Goal: Task Accomplishment & Management: Use online tool/utility

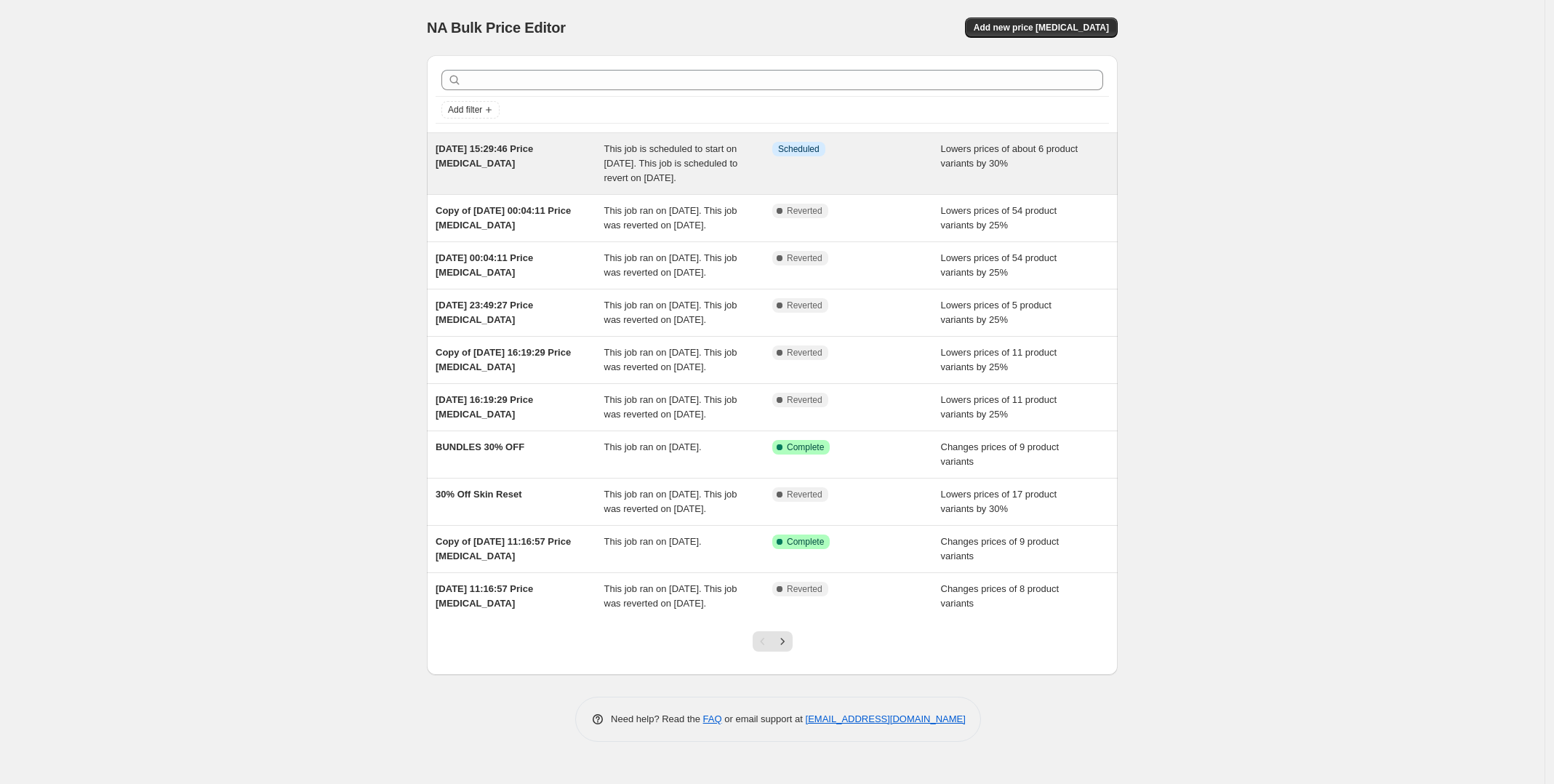
click at [644, 170] on span "This job is scheduled to start on [DATE]. This job is scheduled to revert on [D…" at bounding box center [672, 163] width 134 height 40
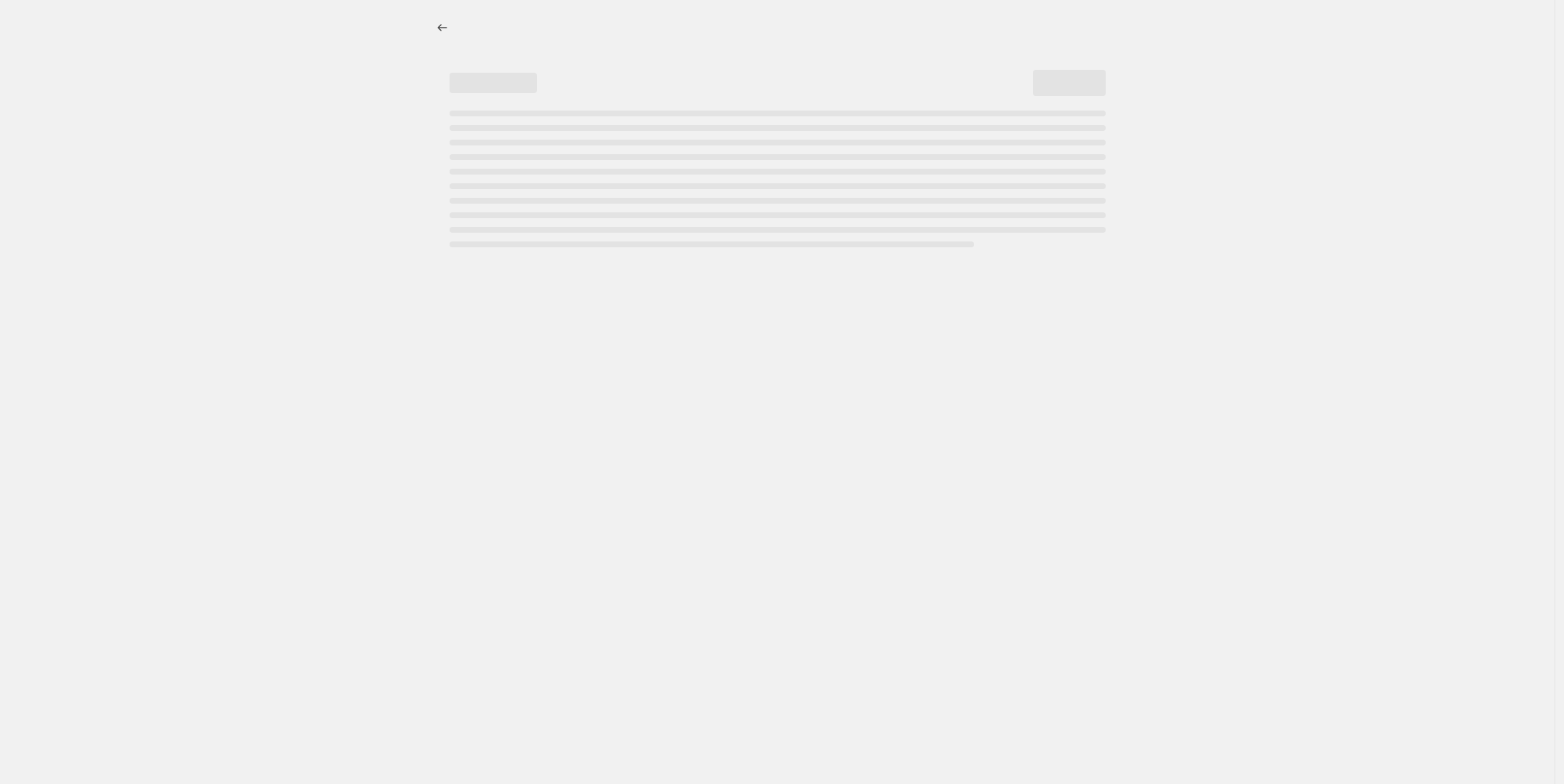
select select "percentage"
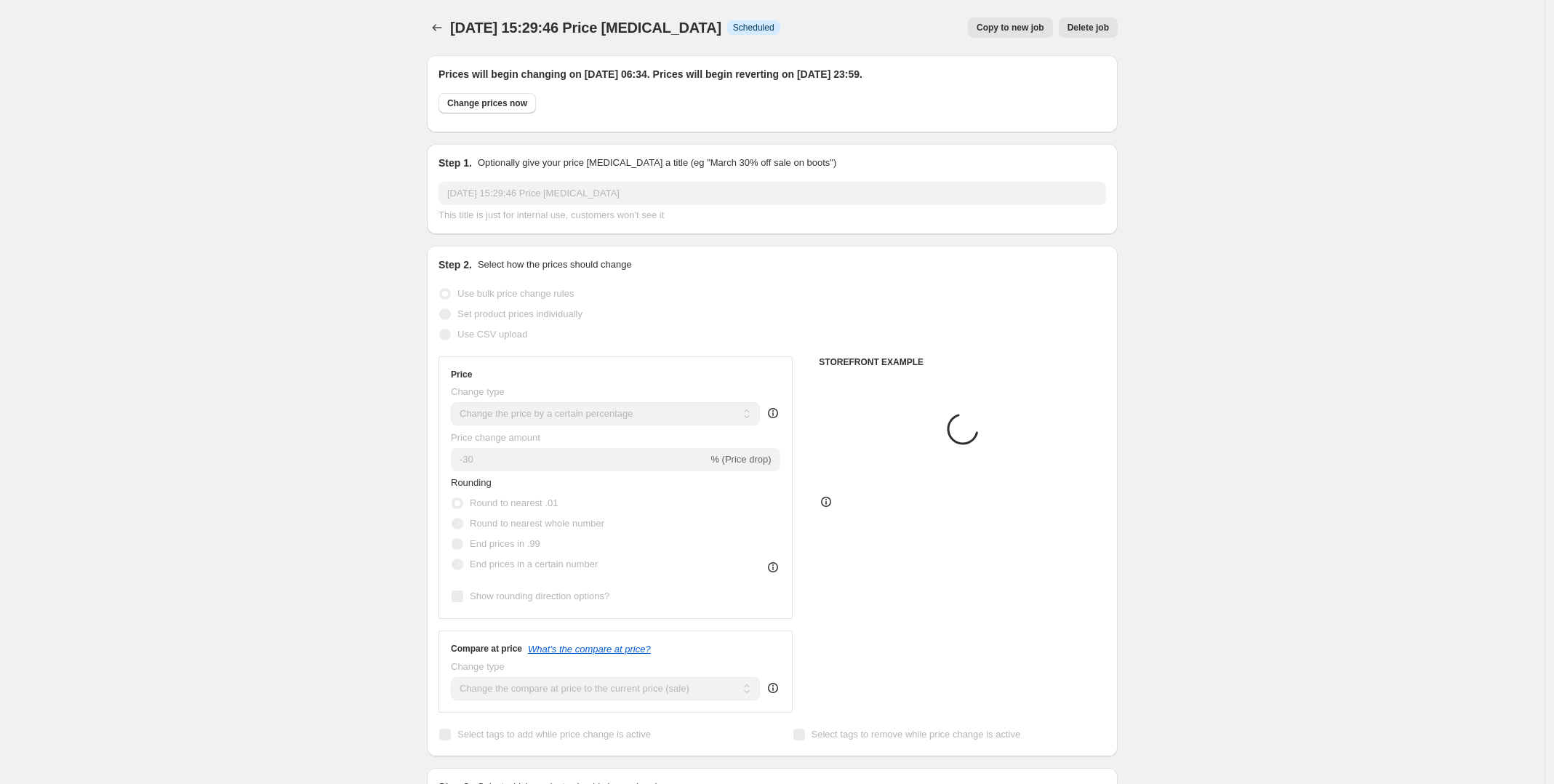
select select "product"
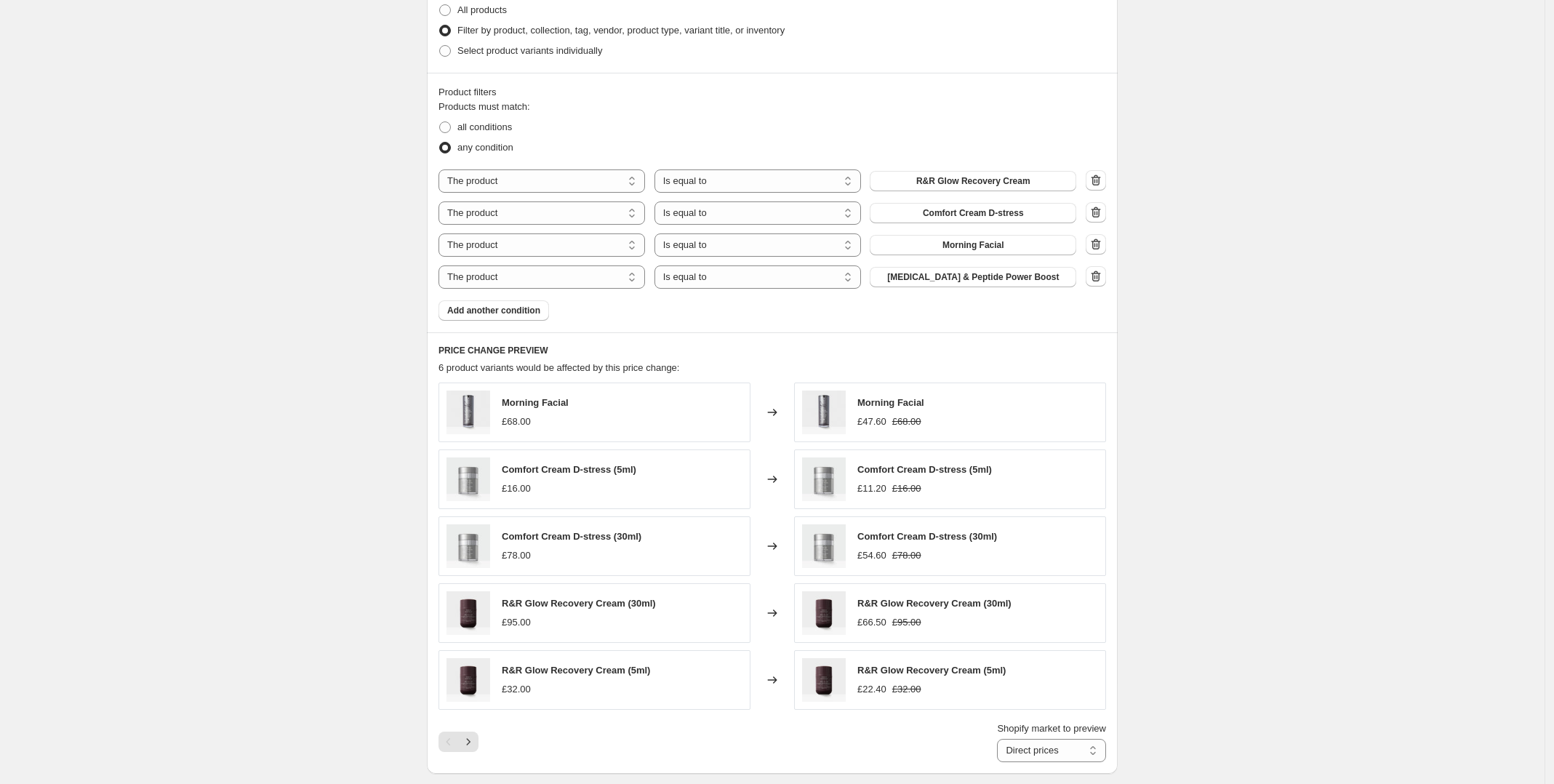
scroll to position [1000, 0]
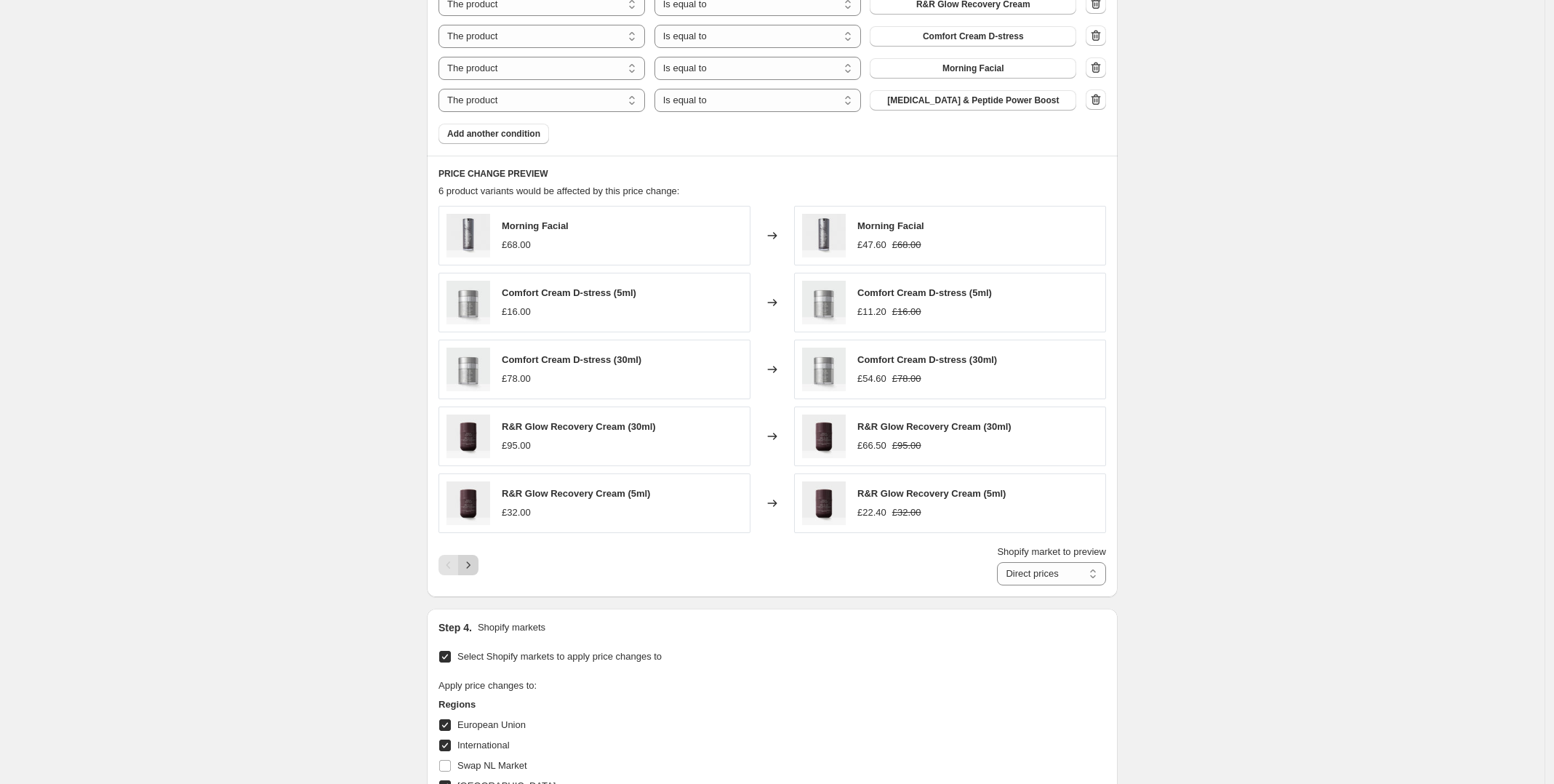
click at [471, 563] on icon "Next" at bounding box center [468, 565] width 14 height 14
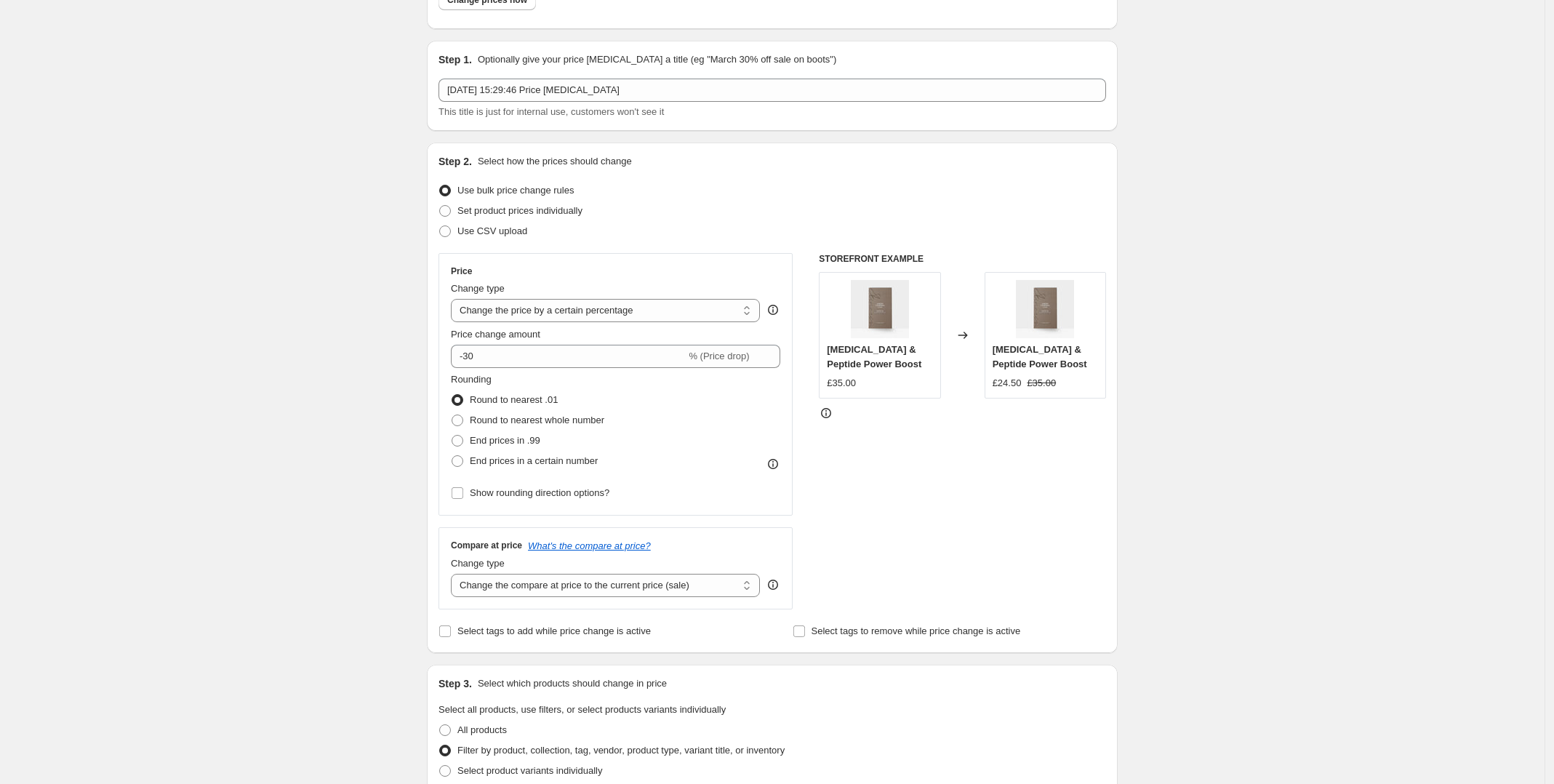
scroll to position [0, 0]
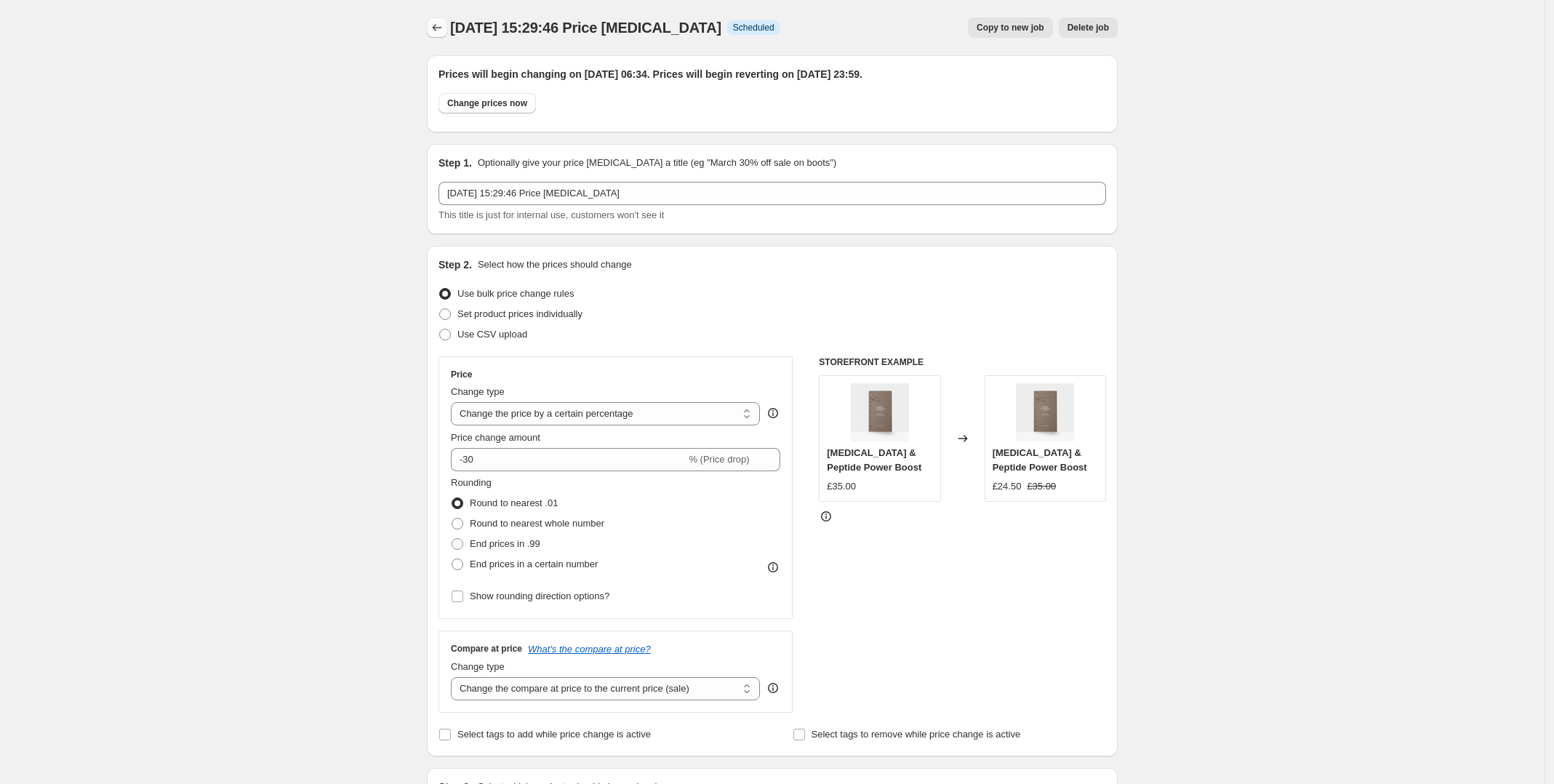
click at [447, 29] on button "Price change jobs" at bounding box center [437, 28] width 20 height 20
